Goal: Navigation & Orientation: Find specific page/section

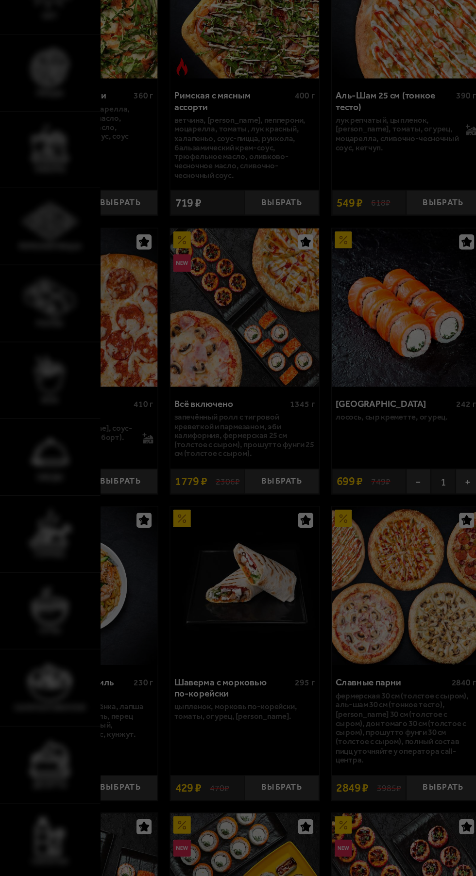
scroll to position [147, 0]
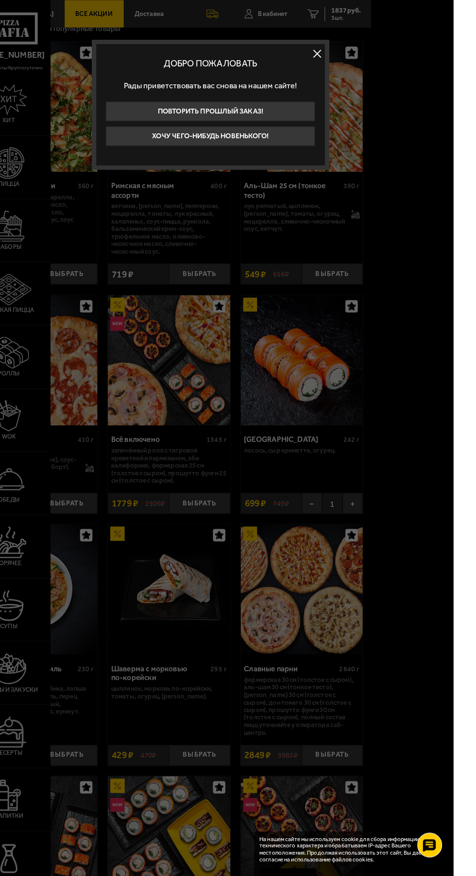
click at [349, 51] on button at bounding box center [342, 53] width 15 height 15
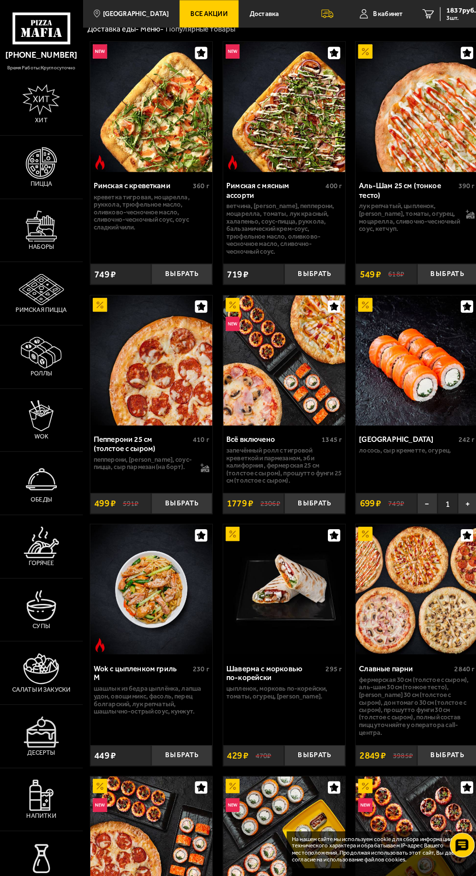
click at [41, 32] on use at bounding box center [41, 31] width 4 height 9
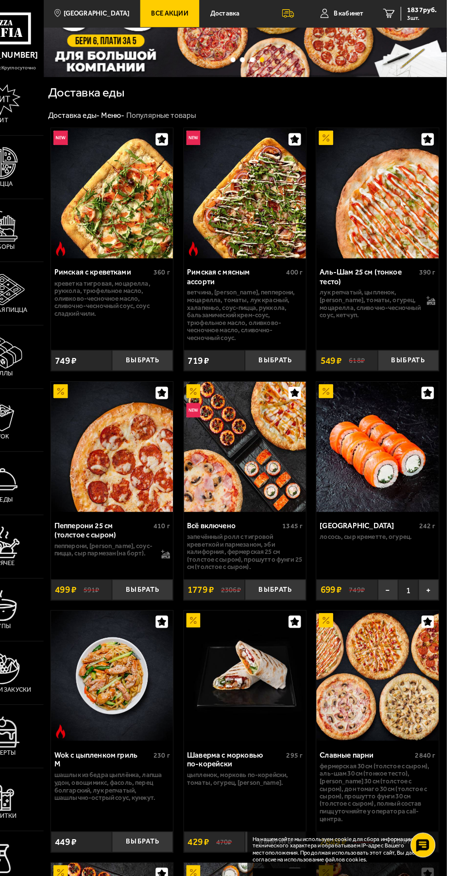
scroll to position [0, 0]
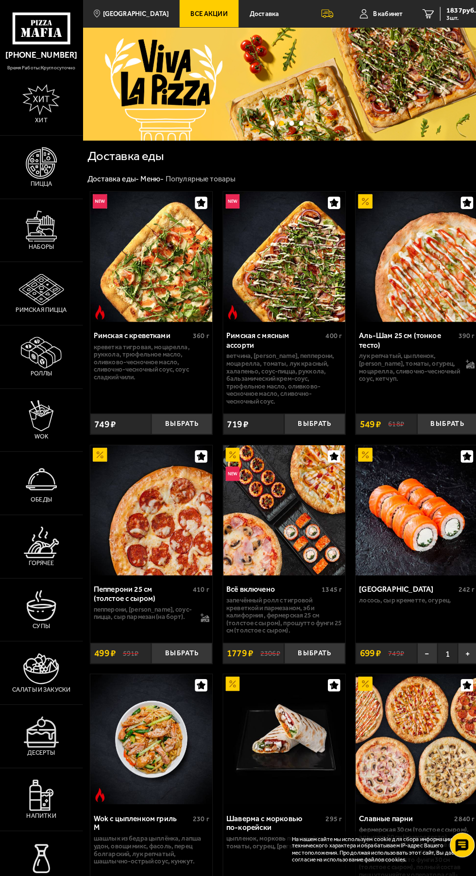
click at [44, 166] on img at bounding box center [40, 159] width 31 height 31
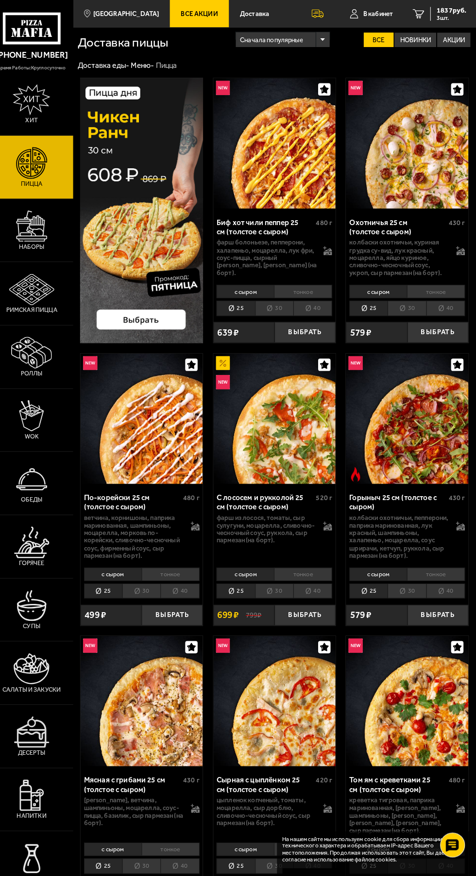
click at [41, 237] on img at bounding box center [40, 221] width 31 height 31
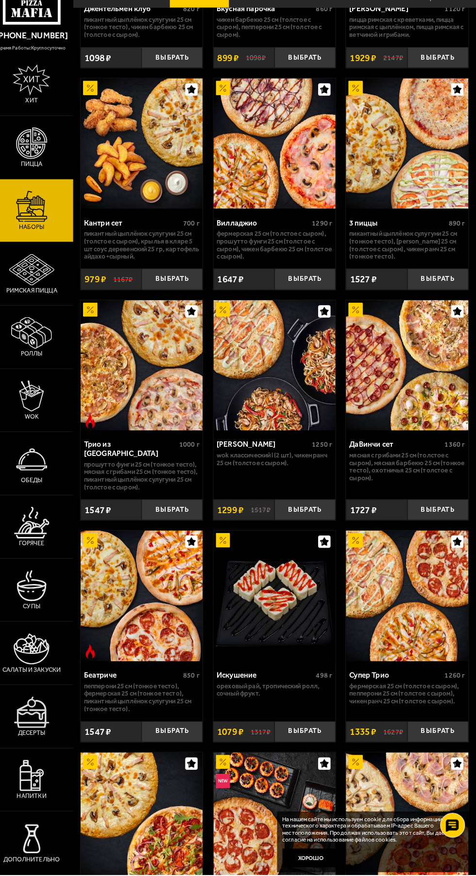
scroll to position [193, 0]
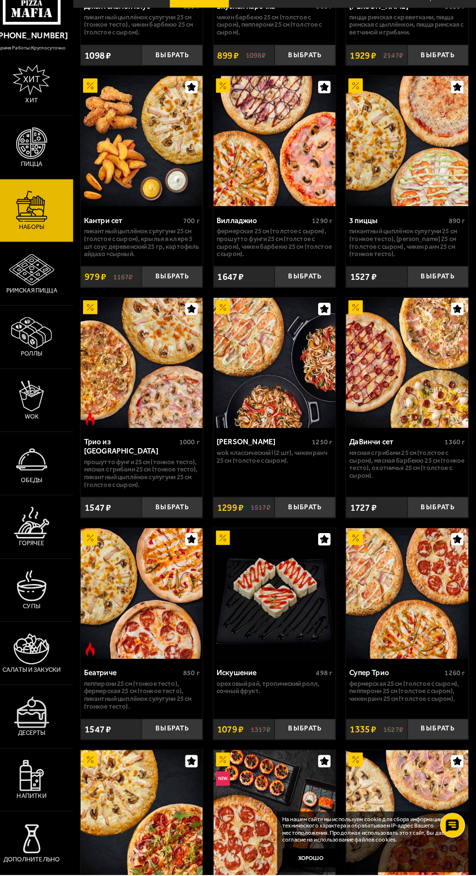
click at [50, 609] on img at bounding box center [40, 593] width 31 height 31
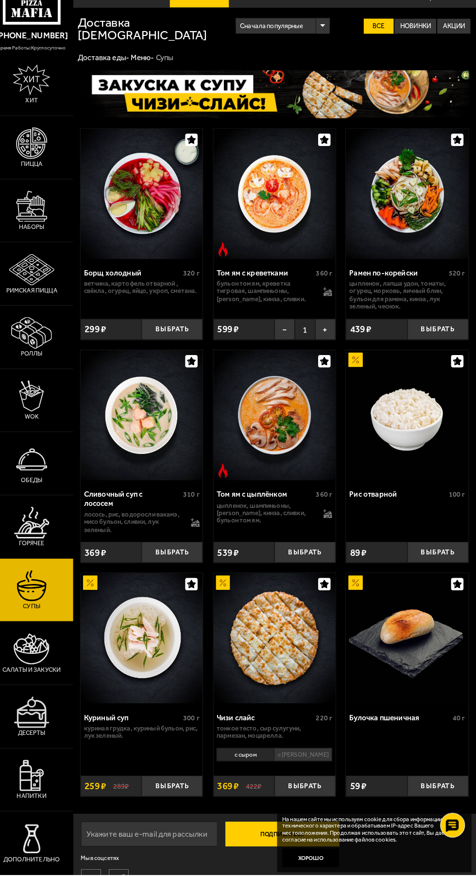
click at [40, 671] on img at bounding box center [40, 655] width 35 height 31
